Goal: Find specific page/section

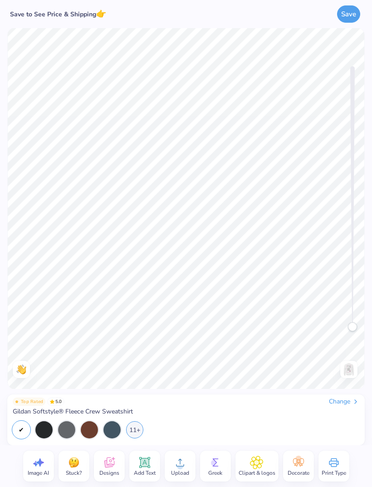
click at [105, 467] on icon at bounding box center [109, 463] width 10 height 10
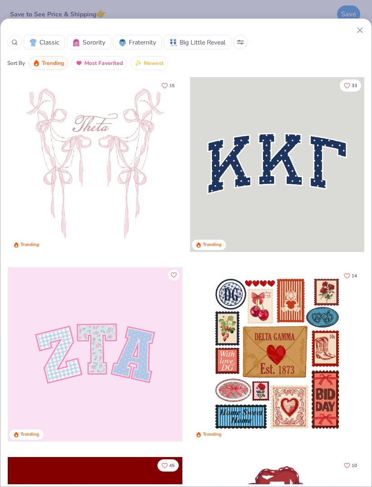
click at [90, 46] on span "Sorority" at bounding box center [94, 43] width 23 height 10
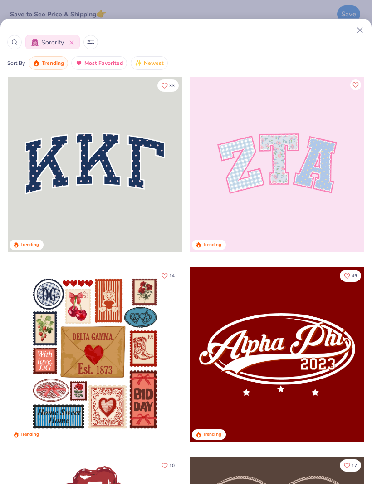
click at [87, 45] on button at bounding box center [91, 42] width 15 height 15
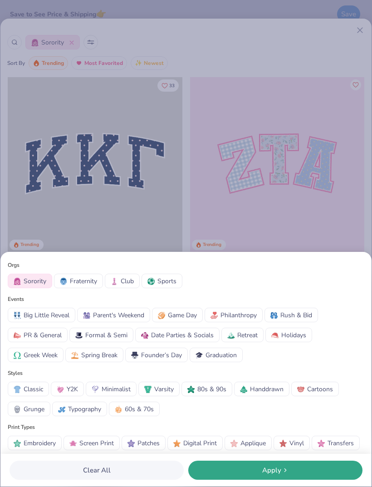
click at [123, 317] on span "Parent's Weekend" at bounding box center [118, 315] width 51 height 10
click at [178, 318] on span "Game Day" at bounding box center [182, 315] width 29 height 10
click at [286, 472] on icon at bounding box center [284, 470] width 7 height 7
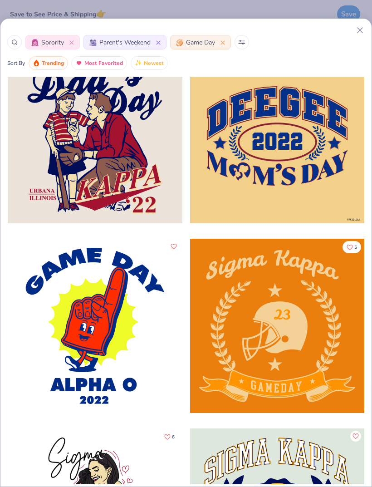
scroll to position [37641, 0]
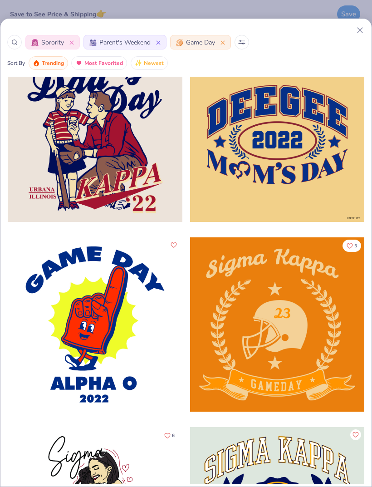
click at [221, 45] on div at bounding box center [221, 43] width 7 height 10
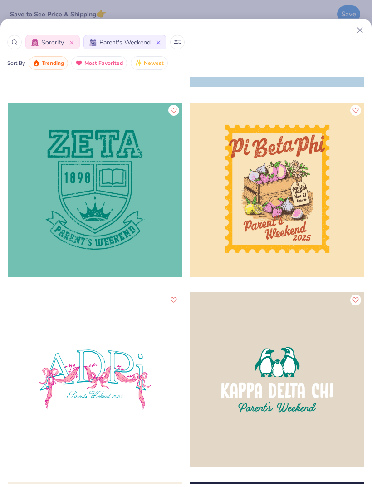
scroll to position [4282, 0]
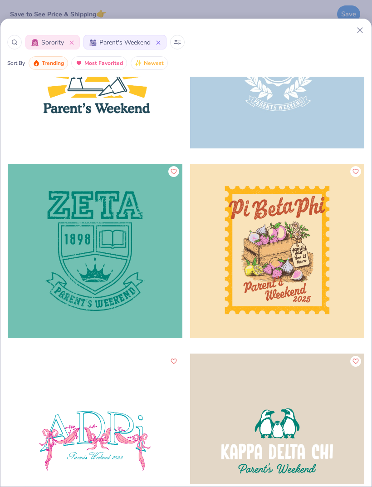
click at [302, 246] on div at bounding box center [277, 251] width 175 height 175
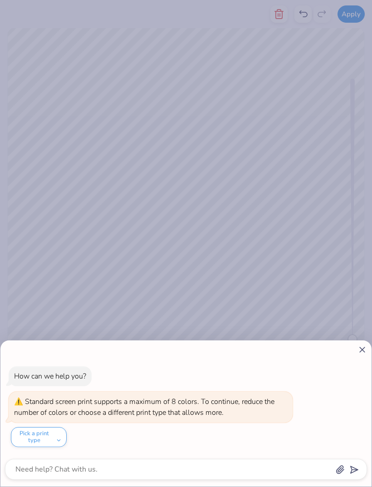
click at [210, 263] on div "How can we help you? Standard screen print supports a maximum of 8 colors. To c…" at bounding box center [186, 243] width 372 height 487
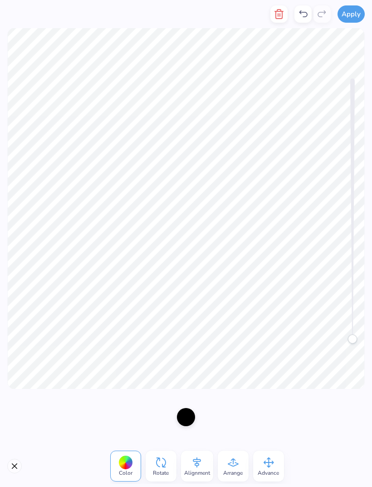
click at [281, 20] on button "button" at bounding box center [279, 13] width 17 height 17
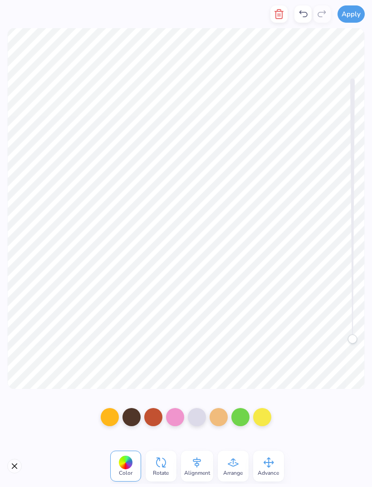
click at [276, 20] on button "button" at bounding box center [279, 13] width 17 height 17
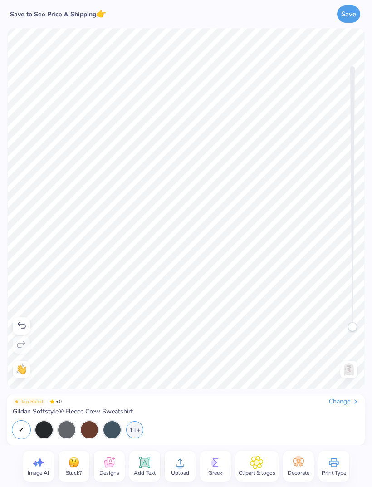
click at [138, 465] on icon at bounding box center [145, 463] width 14 height 14
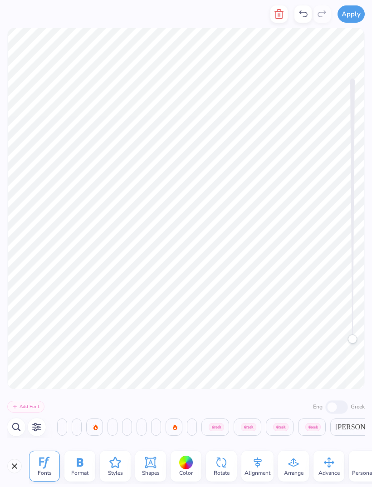
scroll to position [0, 2049]
click at [117, 467] on icon at bounding box center [114, 462] width 11 height 11
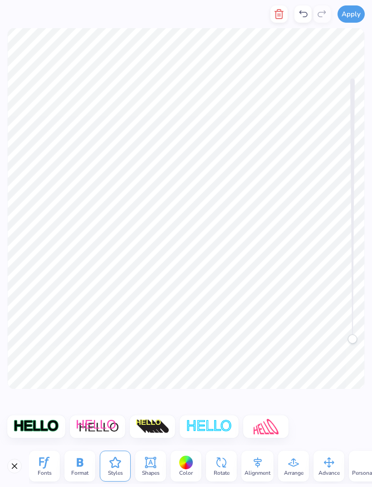
click at [16, 470] on button "Close" at bounding box center [14, 466] width 15 height 15
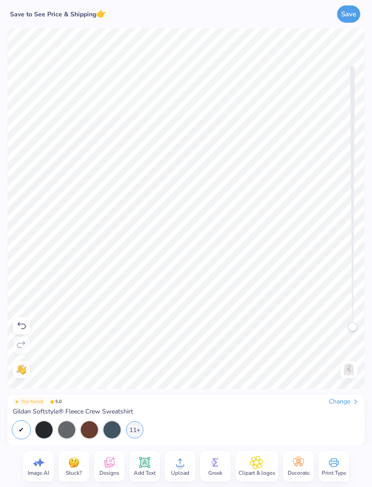
click at [23, 464] on div "Image AI" at bounding box center [38, 466] width 31 height 31
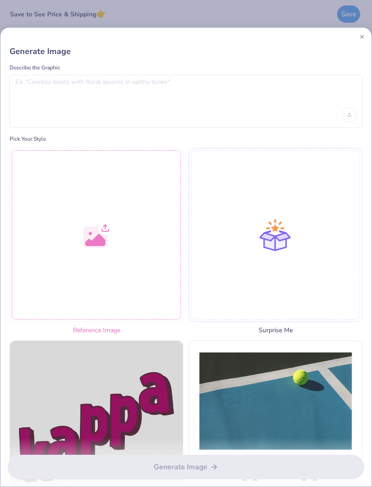
click at [302, 22] on div "Generate Image Describe the Graphic Pick Your Style Reference Image Surprise Me…" at bounding box center [186, 243] width 372 height 487
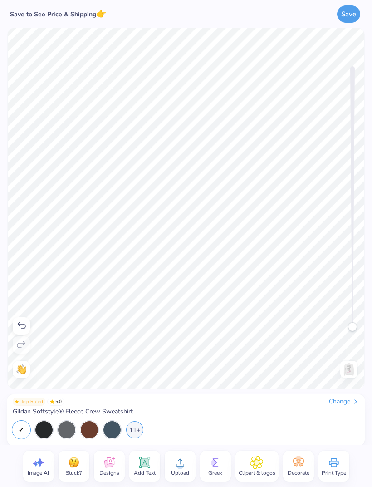
click at [79, 460] on img at bounding box center [74, 463] width 14 height 14
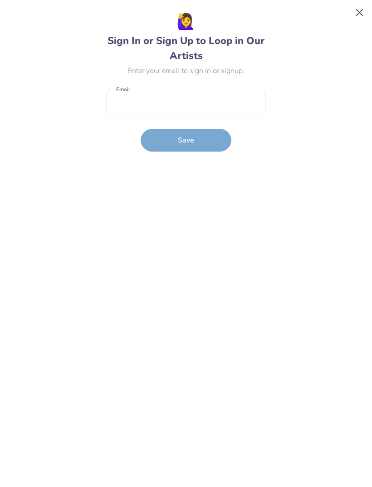
click at [361, 4] on button "Close" at bounding box center [359, 12] width 17 height 17
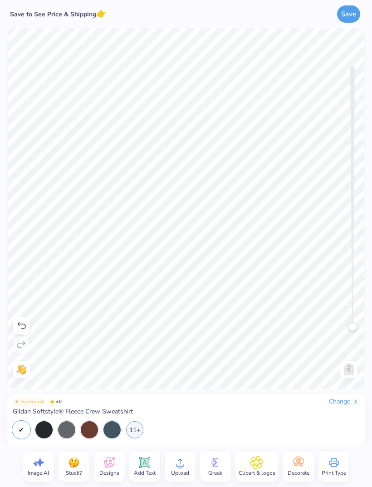
click at [117, 469] on span "Designs" at bounding box center [109, 472] width 20 height 7
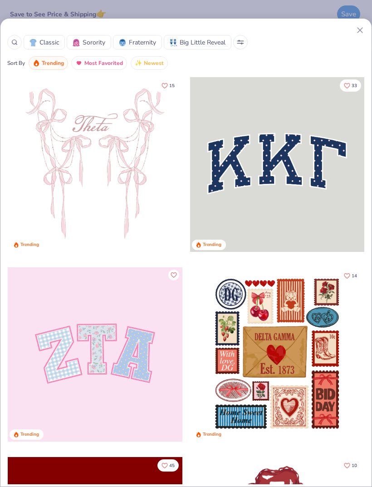
click at [98, 43] on span "Sorority" at bounding box center [94, 43] width 23 height 10
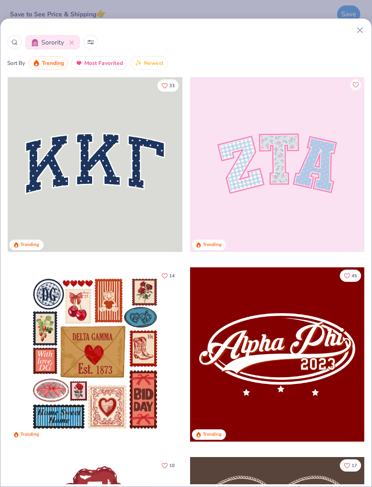
click at [89, 44] on button at bounding box center [91, 42] width 15 height 15
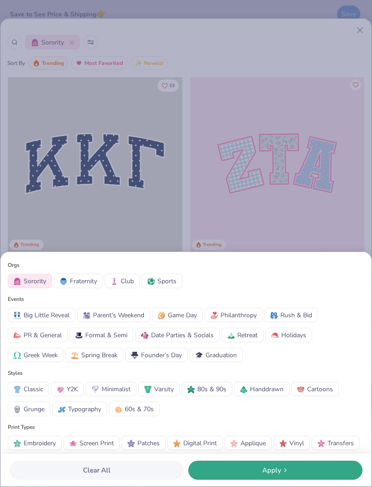
click at [177, 315] on span "Game Day" at bounding box center [182, 315] width 29 height 10
click at [268, 472] on span "Apply" at bounding box center [271, 470] width 19 height 10
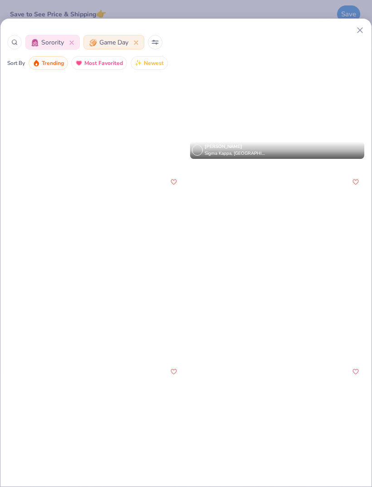
scroll to position [3529, 0]
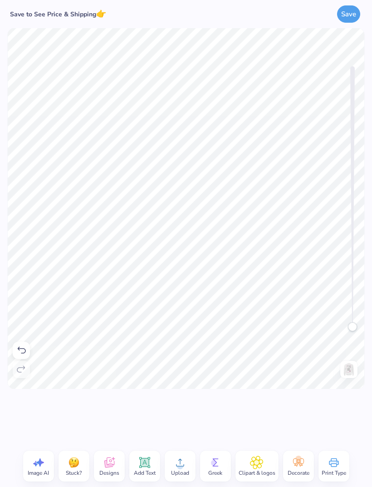
click at [106, 470] on span "Designs" at bounding box center [109, 472] width 20 height 7
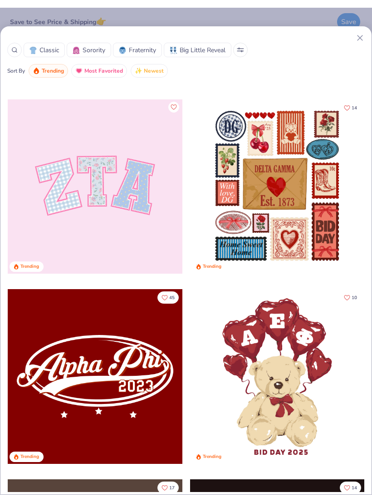
scroll to position [175, 0]
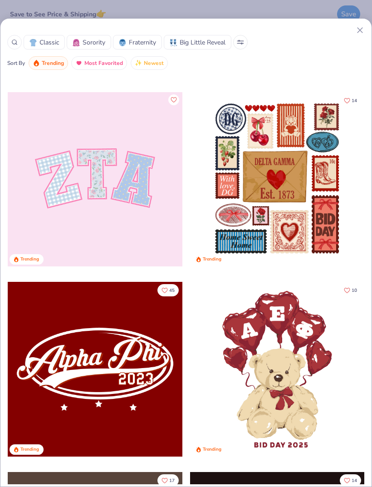
click at [310, 216] on div at bounding box center [277, 179] width 175 height 175
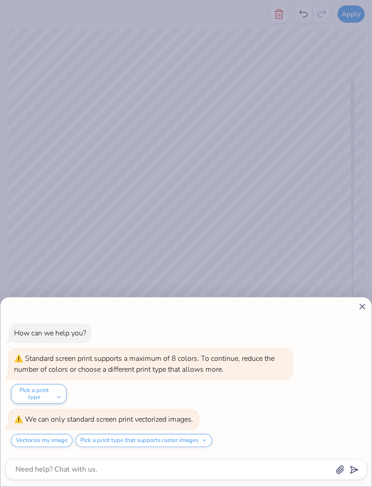
click at [357, 175] on div "How can we help you? Standard screen print supports a maximum of 8 colors. To c…" at bounding box center [186, 243] width 372 height 487
type textarea "x"
